Goal: Complete application form

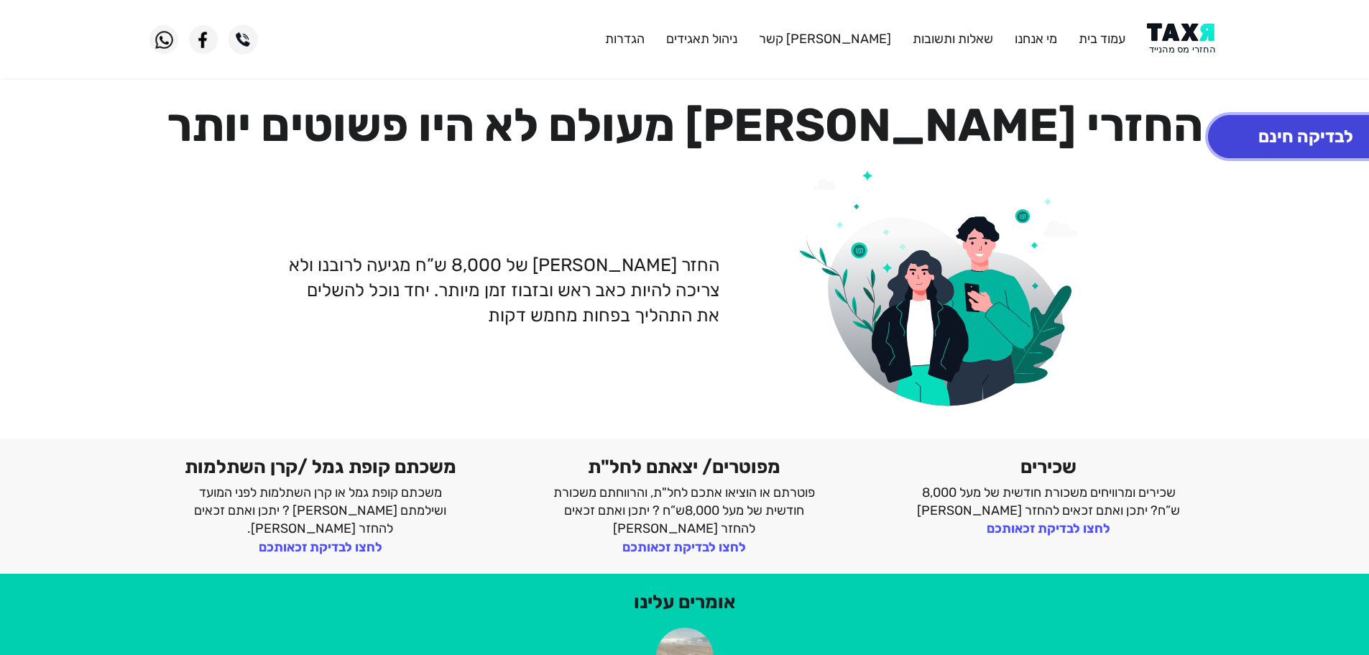
click at [1287, 149] on button "לבדיקה חינם" at bounding box center [1305, 136] width 195 height 43
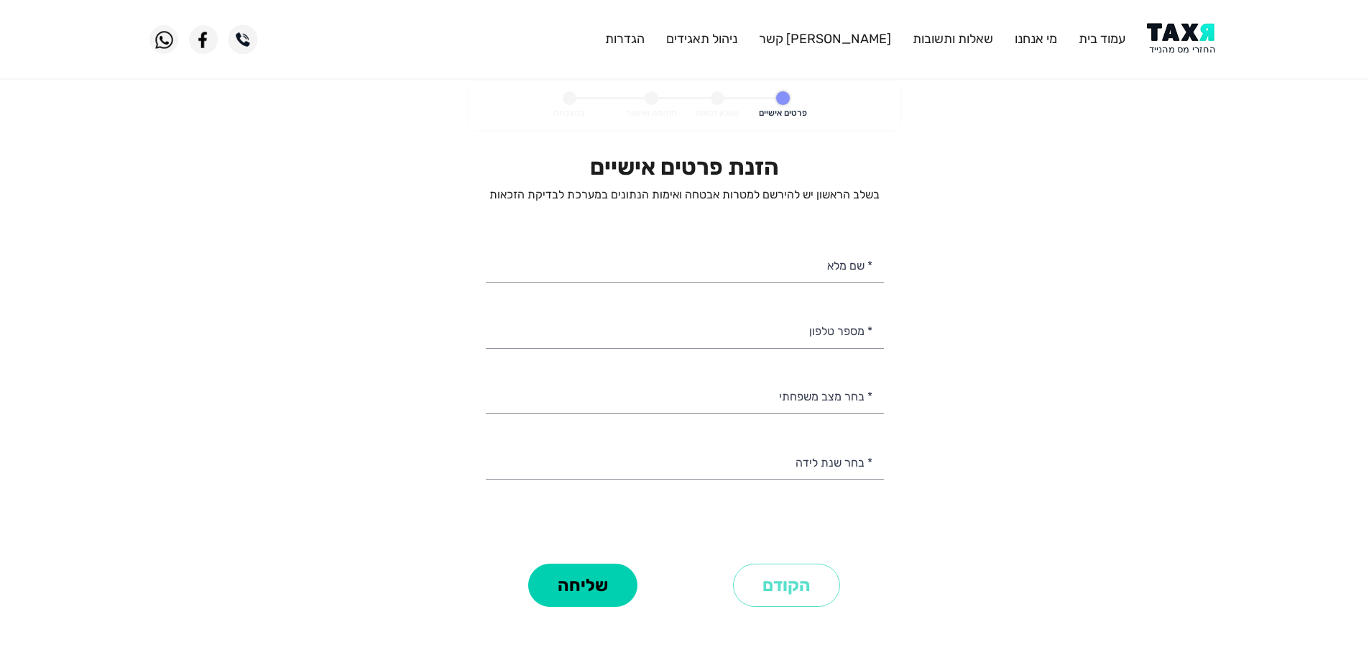
select select
click at [782, 341] on input "* מספר טלפון" at bounding box center [685, 329] width 398 height 37
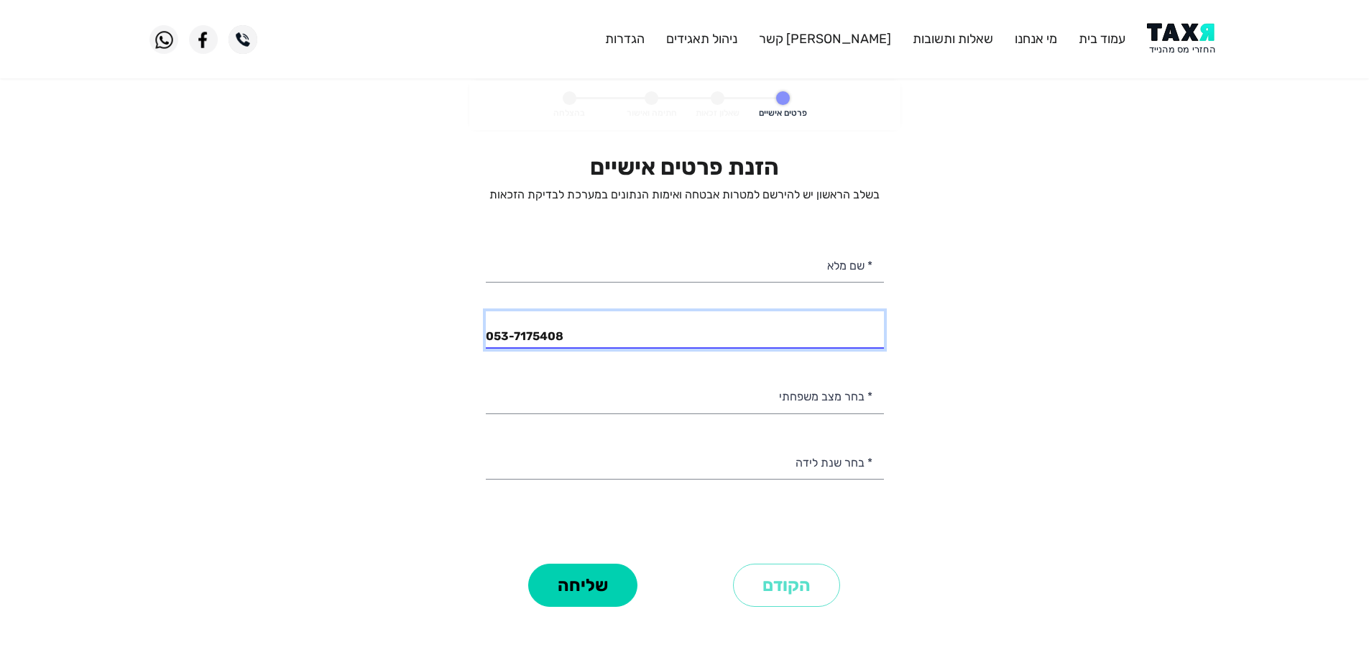
type input "053-7175408"
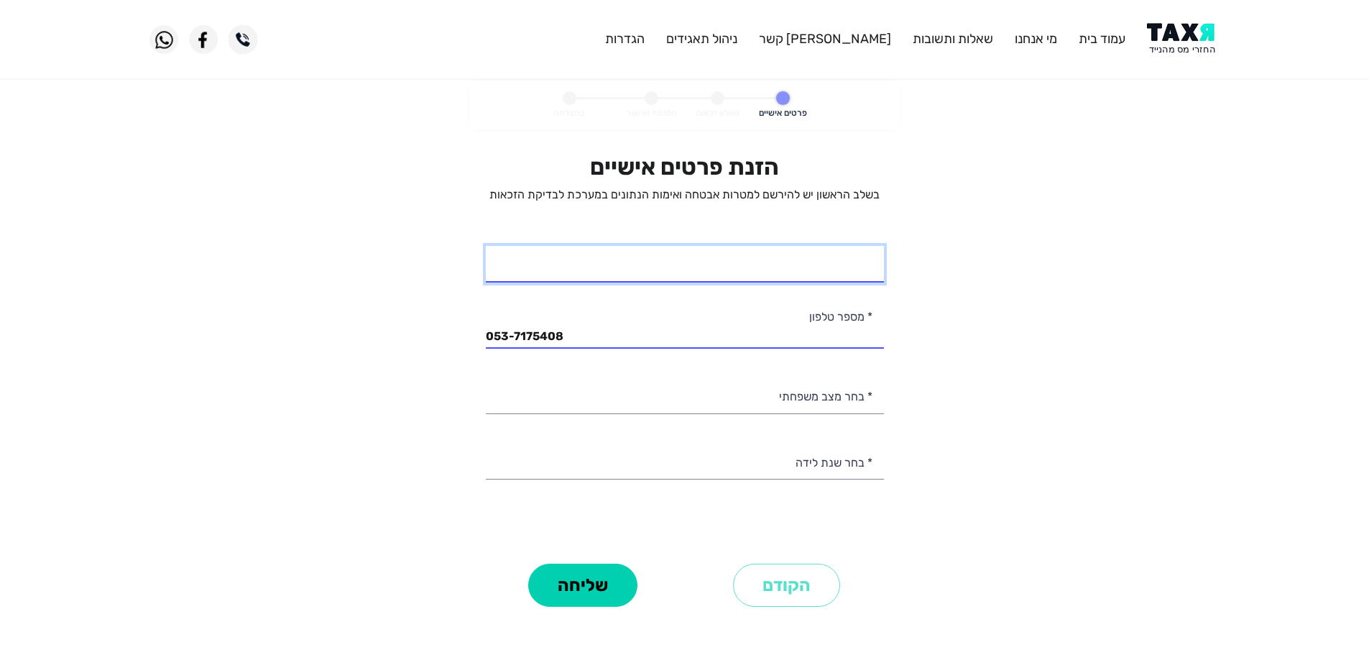
click at [833, 269] on input "* שם מלא" at bounding box center [685, 264] width 398 height 37
type input "[PERSON_NAME] אישמעילוב"
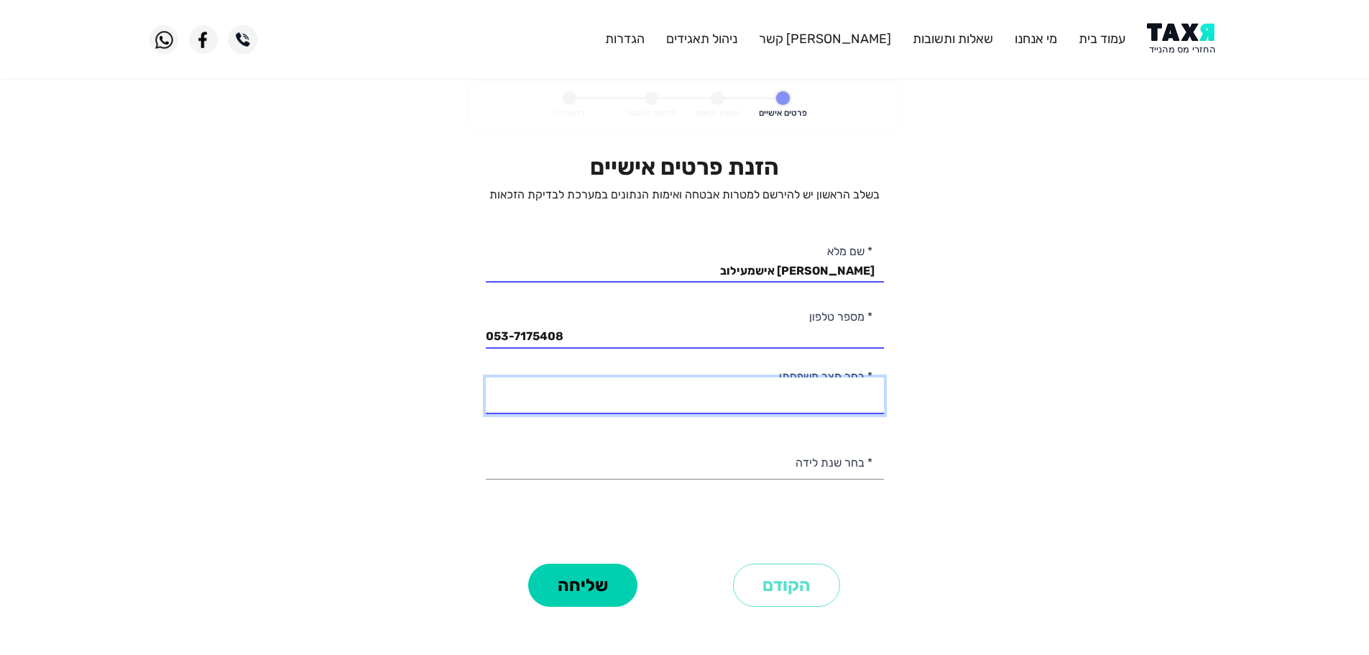
click at [837, 399] on select "רווק/ה נשוי/[PERSON_NAME]/ה אלמן/נה" at bounding box center [685, 395] width 398 height 37
select select "2: Married"
click at [486, 377] on select "רווק/ה נשוי/[PERSON_NAME]/ה אלמן/נה" at bounding box center [685, 395] width 398 height 37
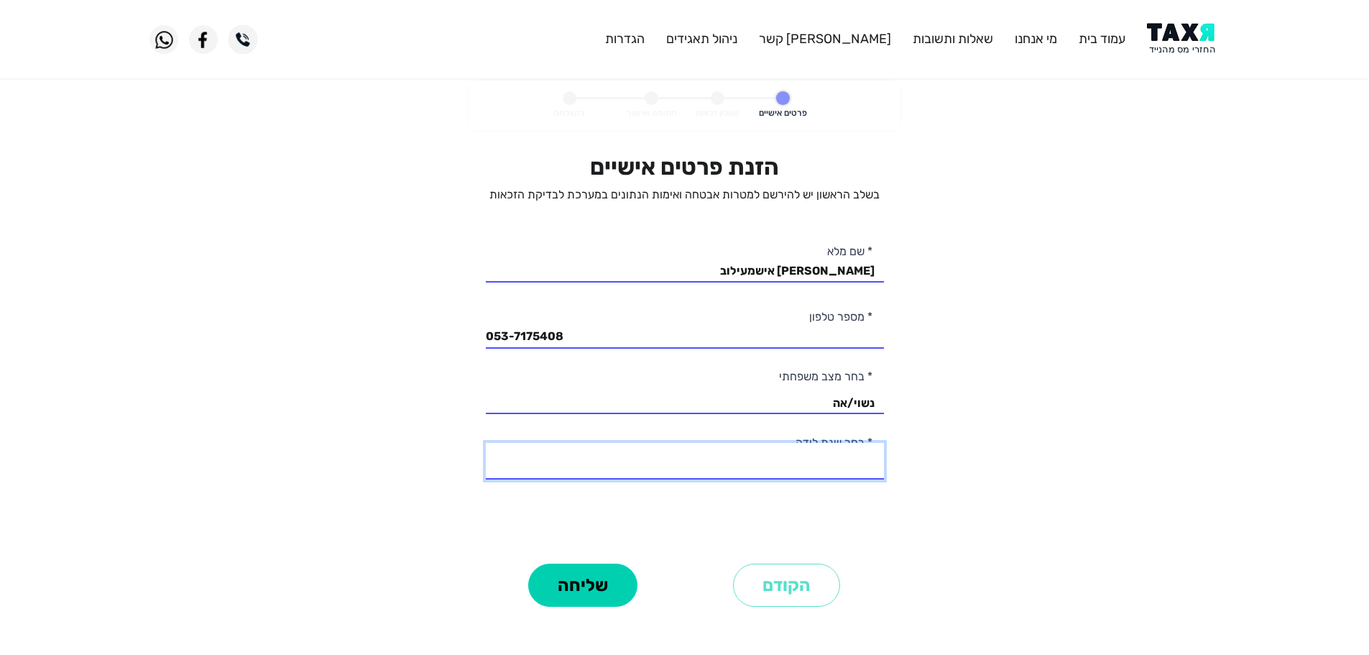
click at [852, 463] on select "2003 2002 2001 2000 1999 1998 1997 1996 1995 1994 1993 1992 1991 1990 1989 1988…" at bounding box center [685, 461] width 398 height 37
select select "40: 1964"
click at [486, 443] on select "2003 2002 2001 2000 1999 1998 1997 1996 1995 1994 1993 1992 1991 1990 1989 1988…" at bounding box center [685, 461] width 398 height 37
click at [581, 591] on button "שליחה" at bounding box center [582, 584] width 109 height 43
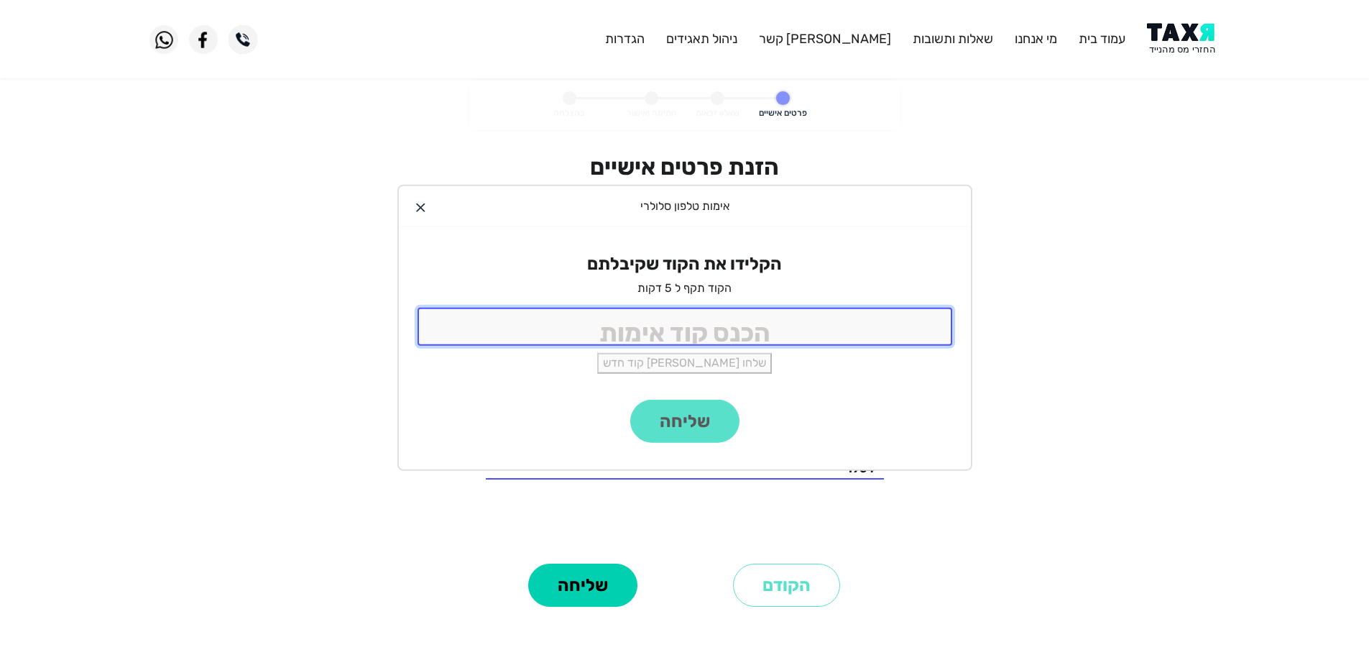
click at [839, 328] on input "tel" at bounding box center [684, 327] width 535 height 38
type input "8899"
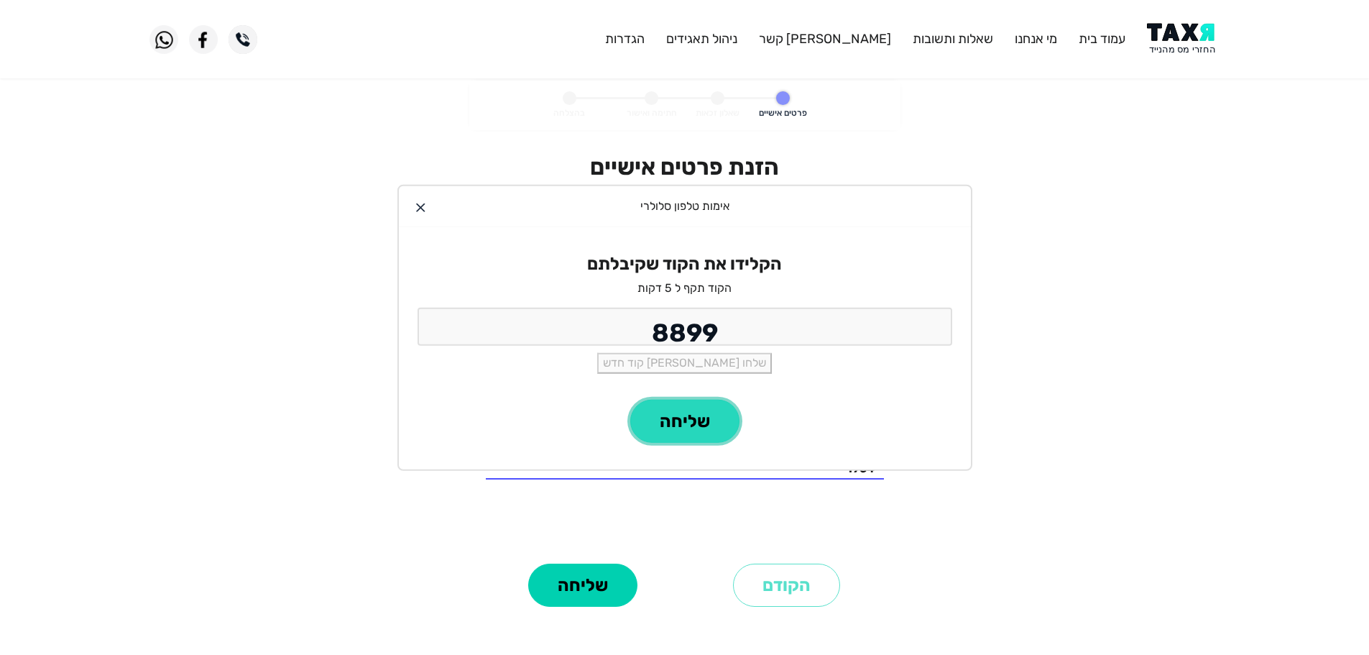
click at [706, 421] on button "שליחה" at bounding box center [684, 420] width 109 height 43
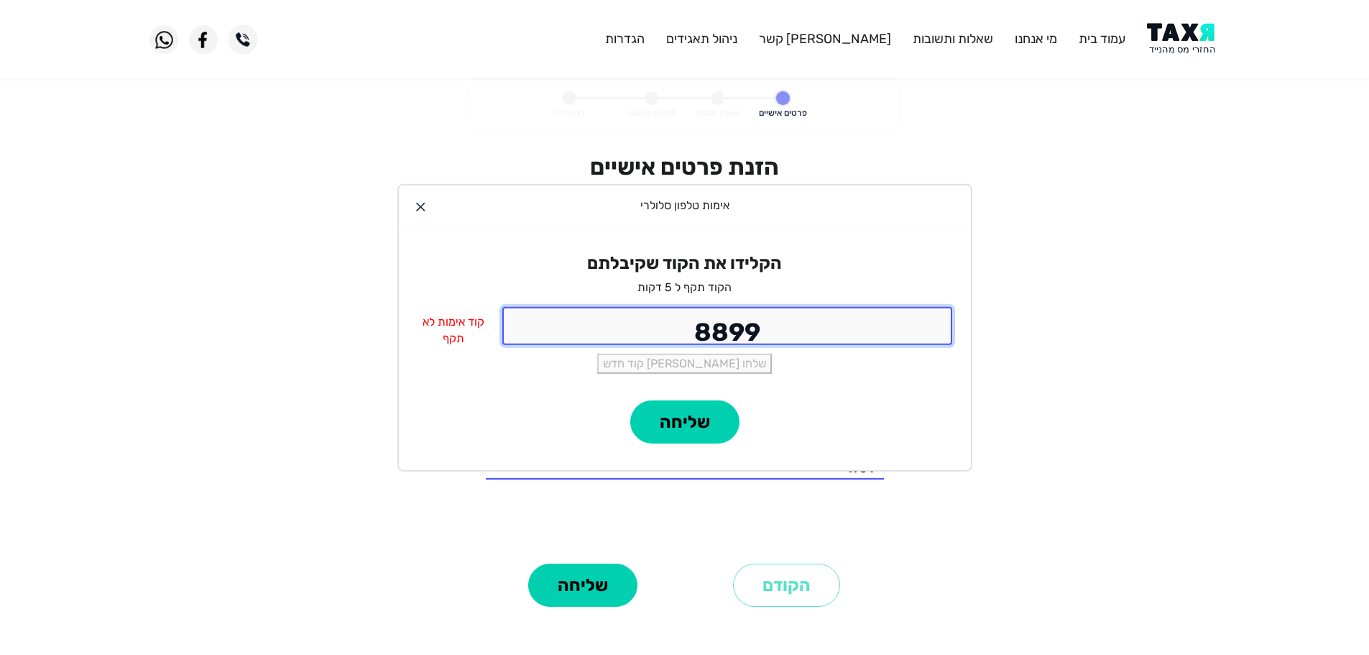
click at [639, 332] on input "8899" at bounding box center [727, 326] width 450 height 38
type input "9988"
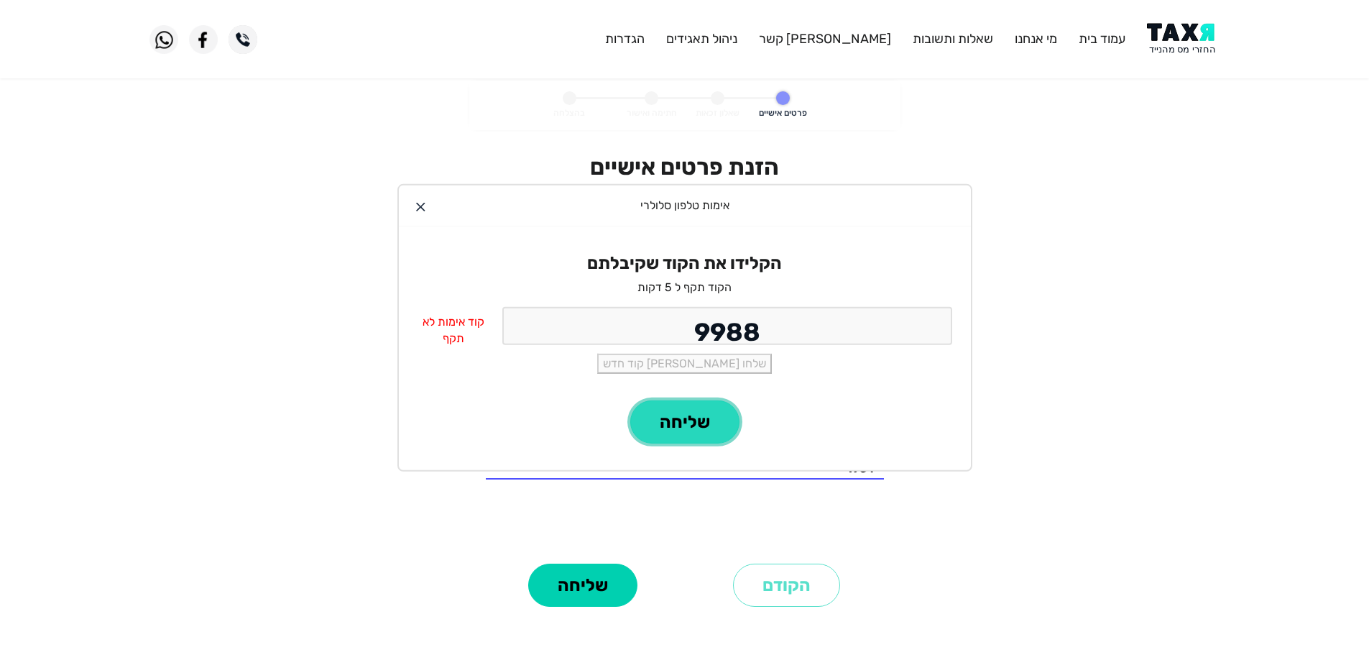
click at [706, 430] on button "שליחה" at bounding box center [684, 421] width 109 height 43
